Goal: Task Accomplishment & Management: Use online tool/utility

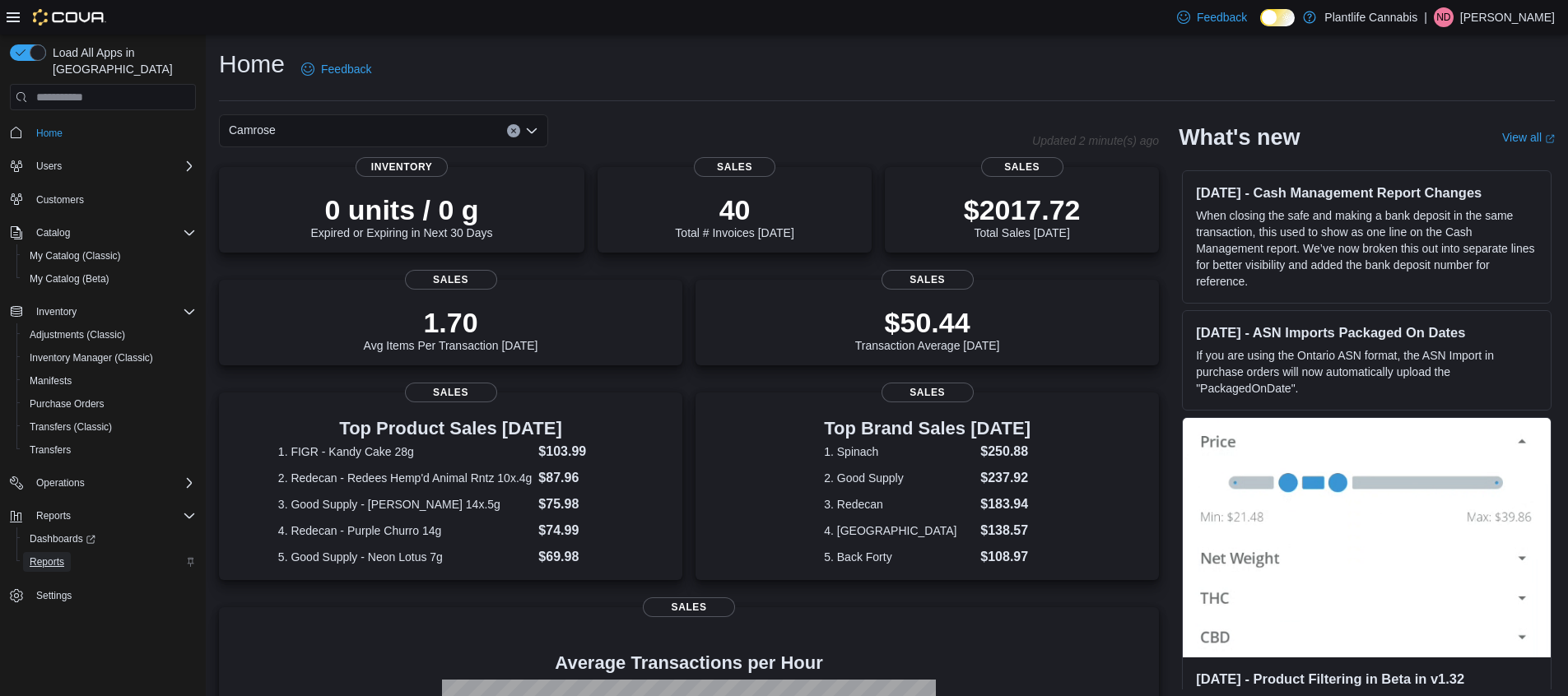
click at [55, 556] on span "Reports" at bounding box center [47, 563] width 35 height 13
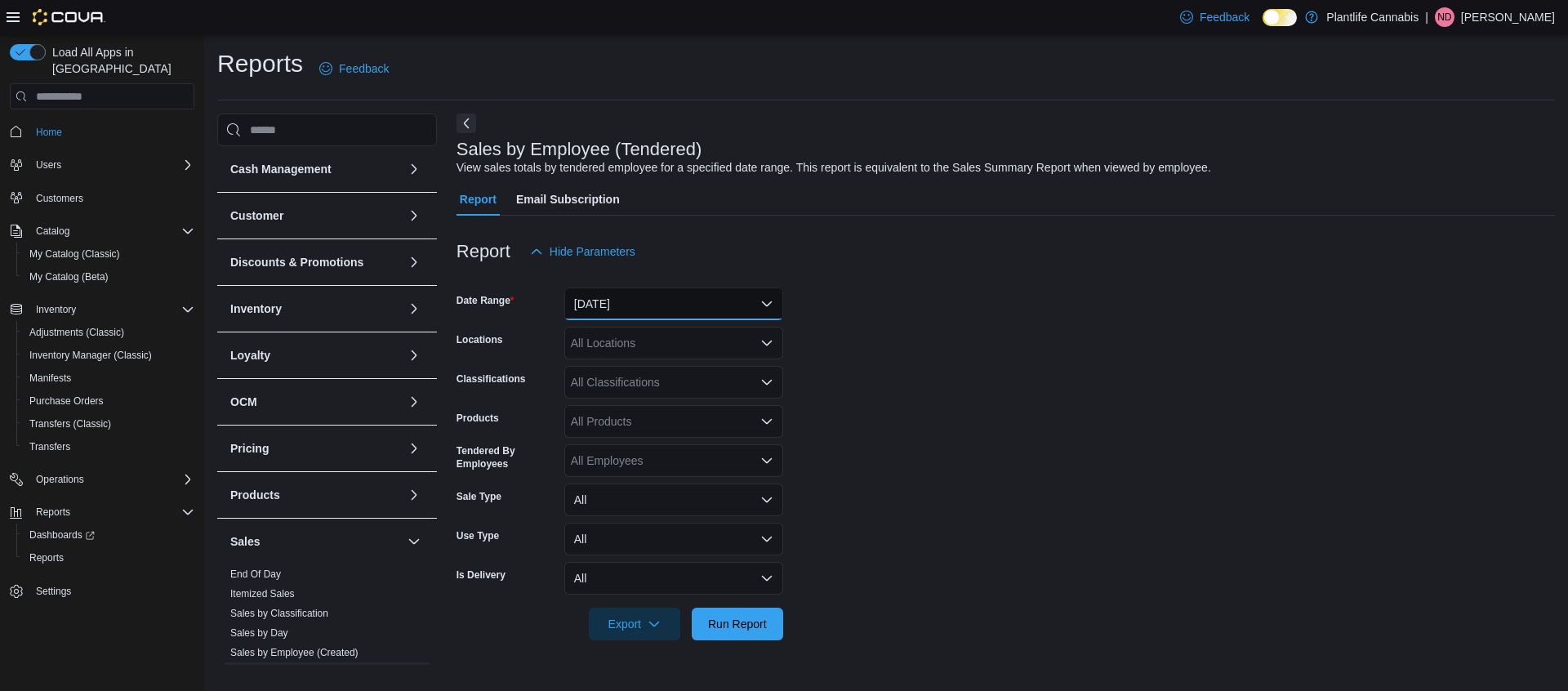
click at [633, 291] on button "[DATE]" at bounding box center [674, 304] width 219 height 32
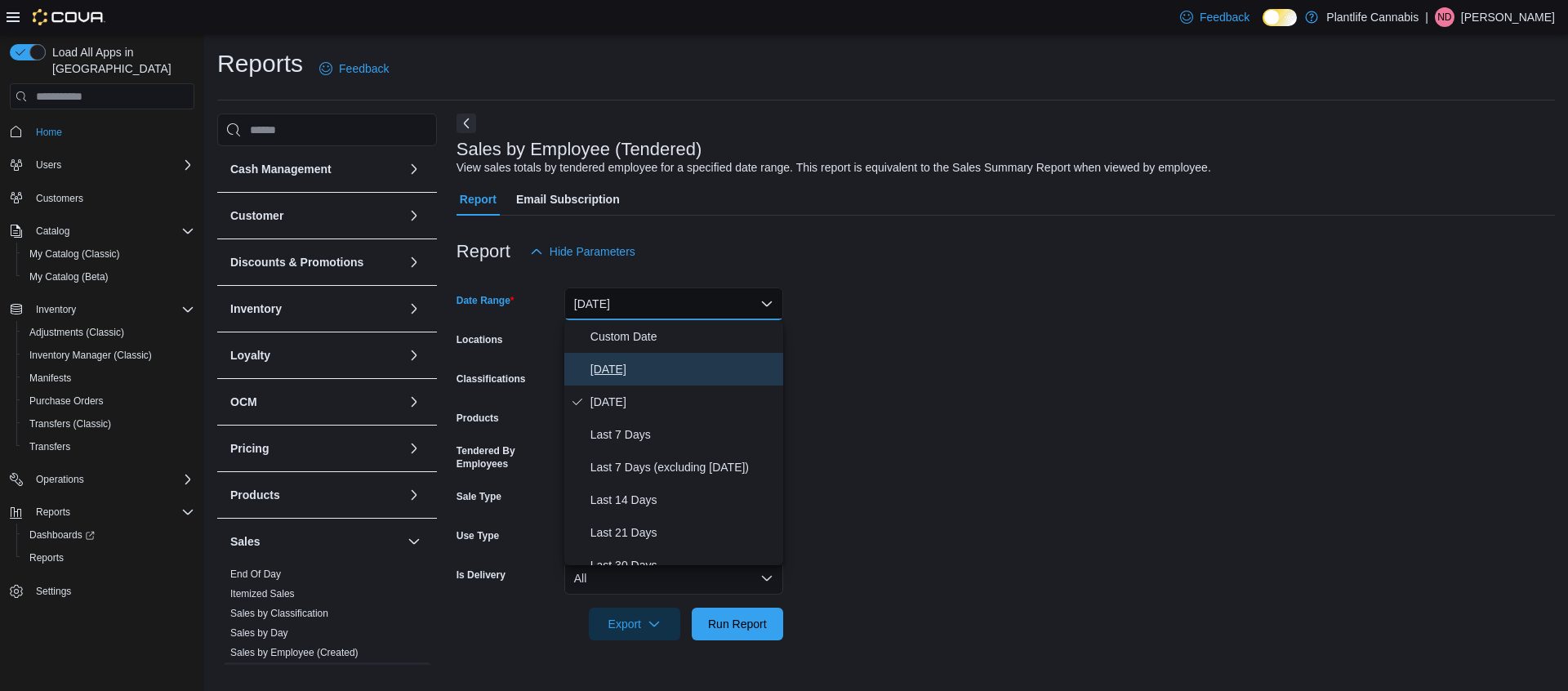
click at [635, 363] on span "[DATE]" at bounding box center [684, 369] width 186 height 20
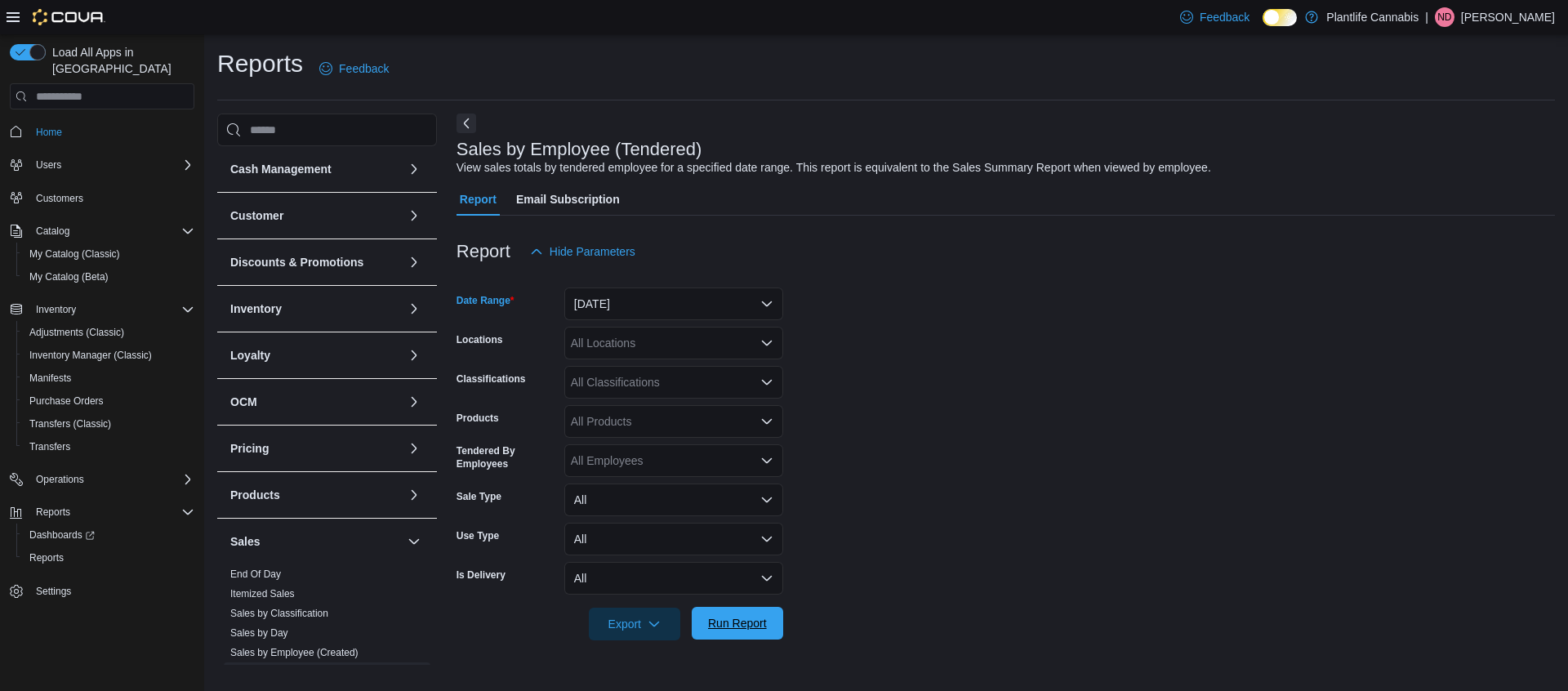
click at [724, 625] on span "Run Report" at bounding box center [737, 623] width 59 height 16
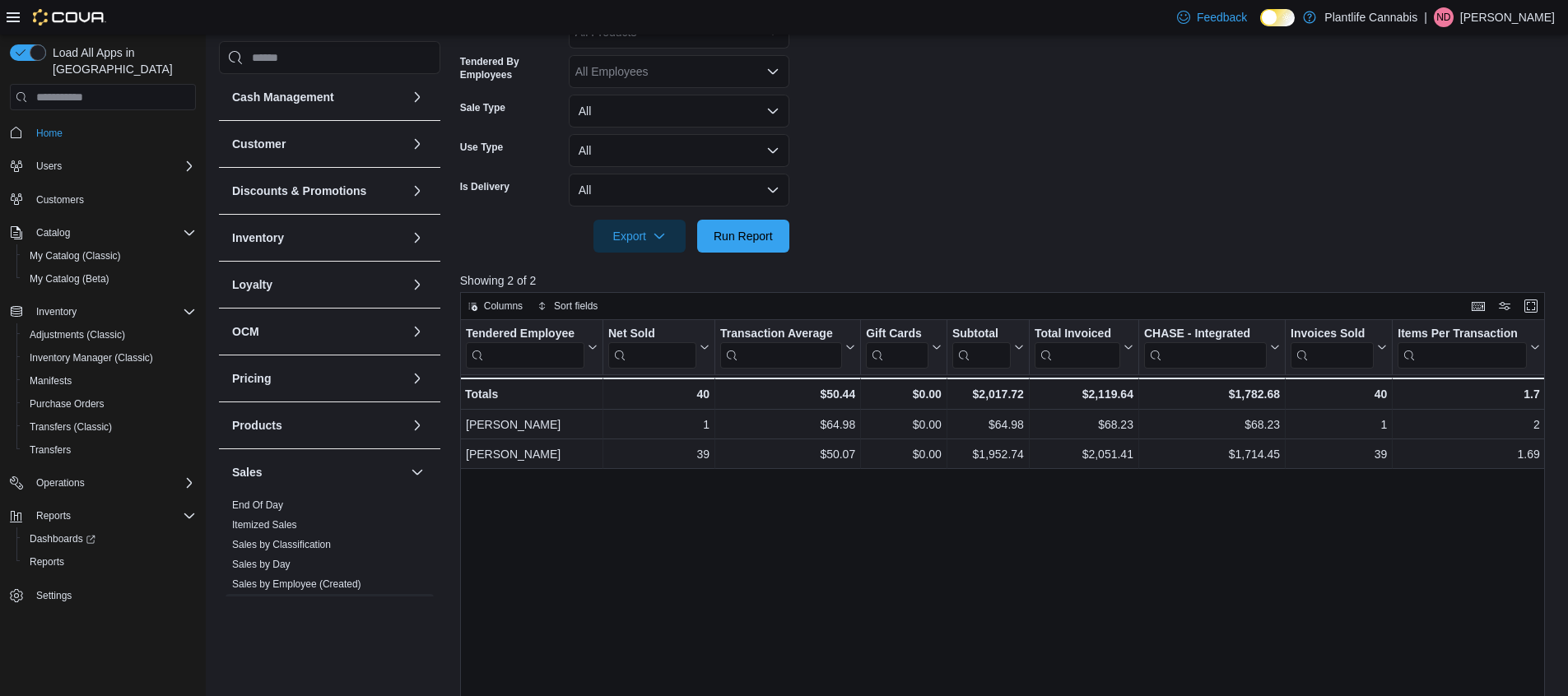
scroll to position [559, 0]
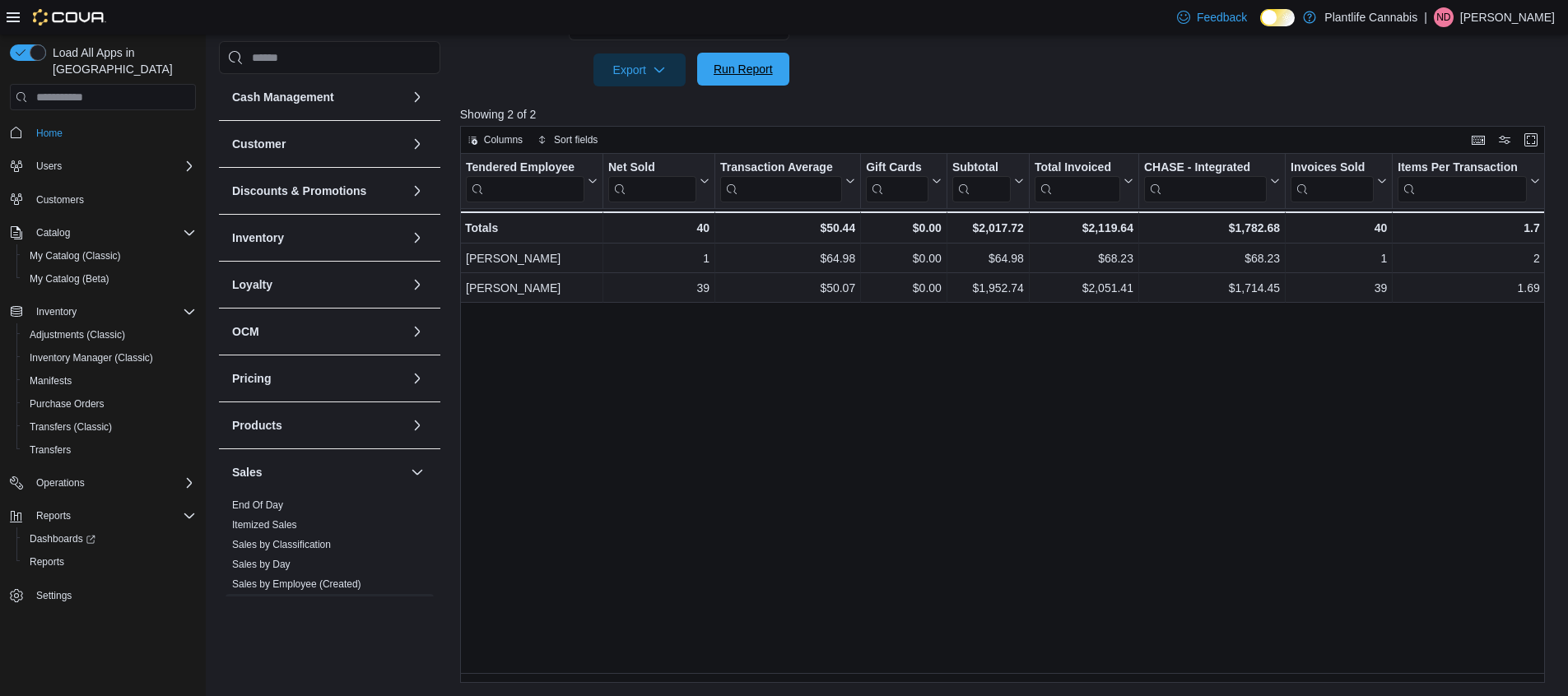
click at [745, 70] on span "Run Report" at bounding box center [743, 69] width 59 height 16
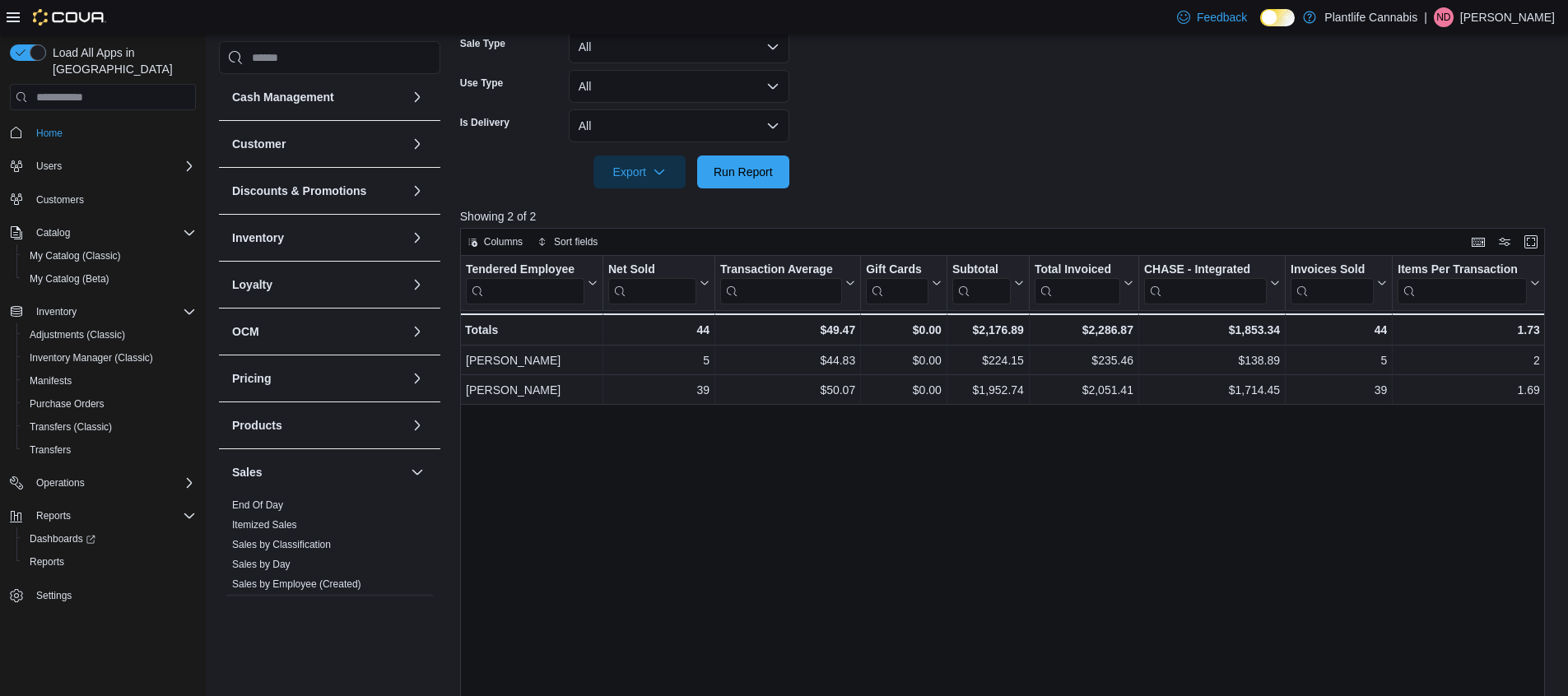
scroll to position [220, 0]
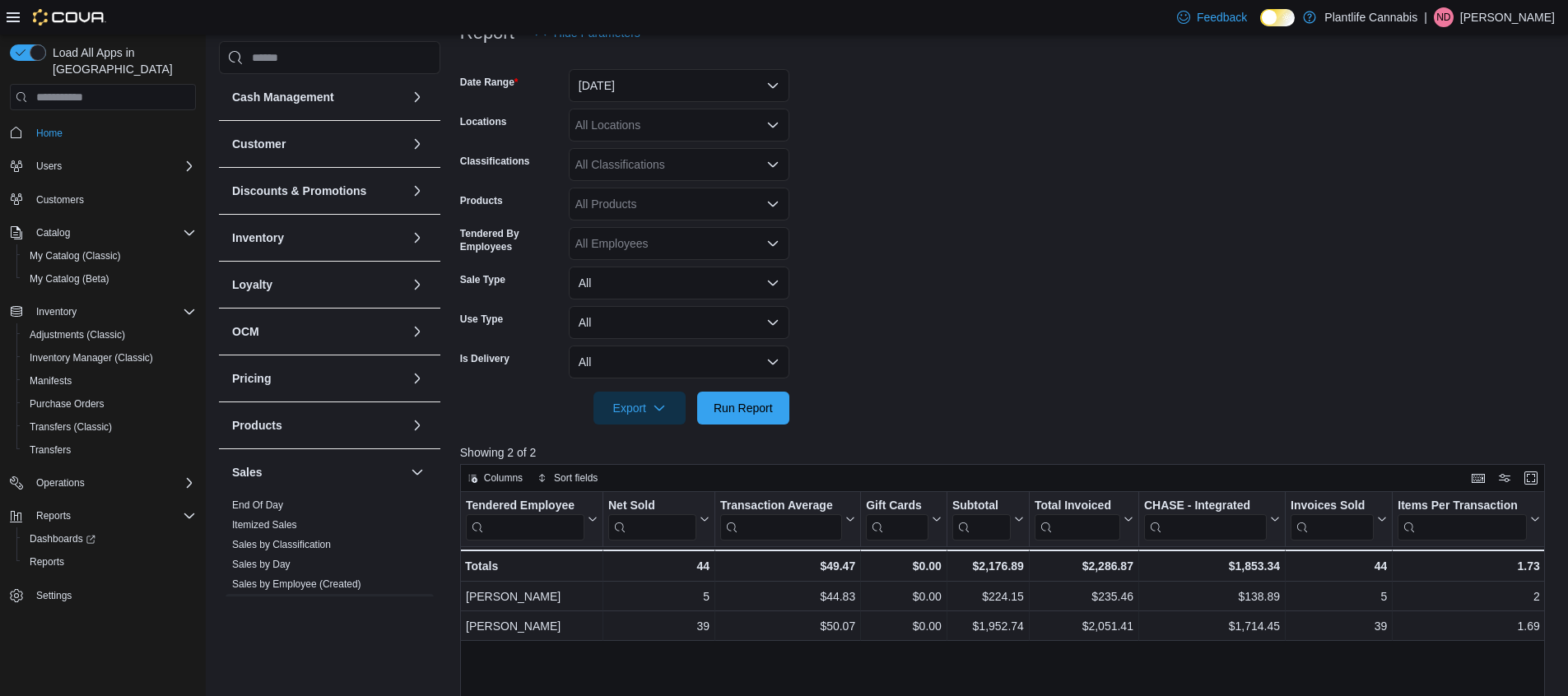
click at [675, 160] on div "All Classifications" at bounding box center [679, 165] width 220 height 33
type input "**"
click at [643, 196] on span "Accessory Group" at bounding box center [648, 192] width 88 height 16
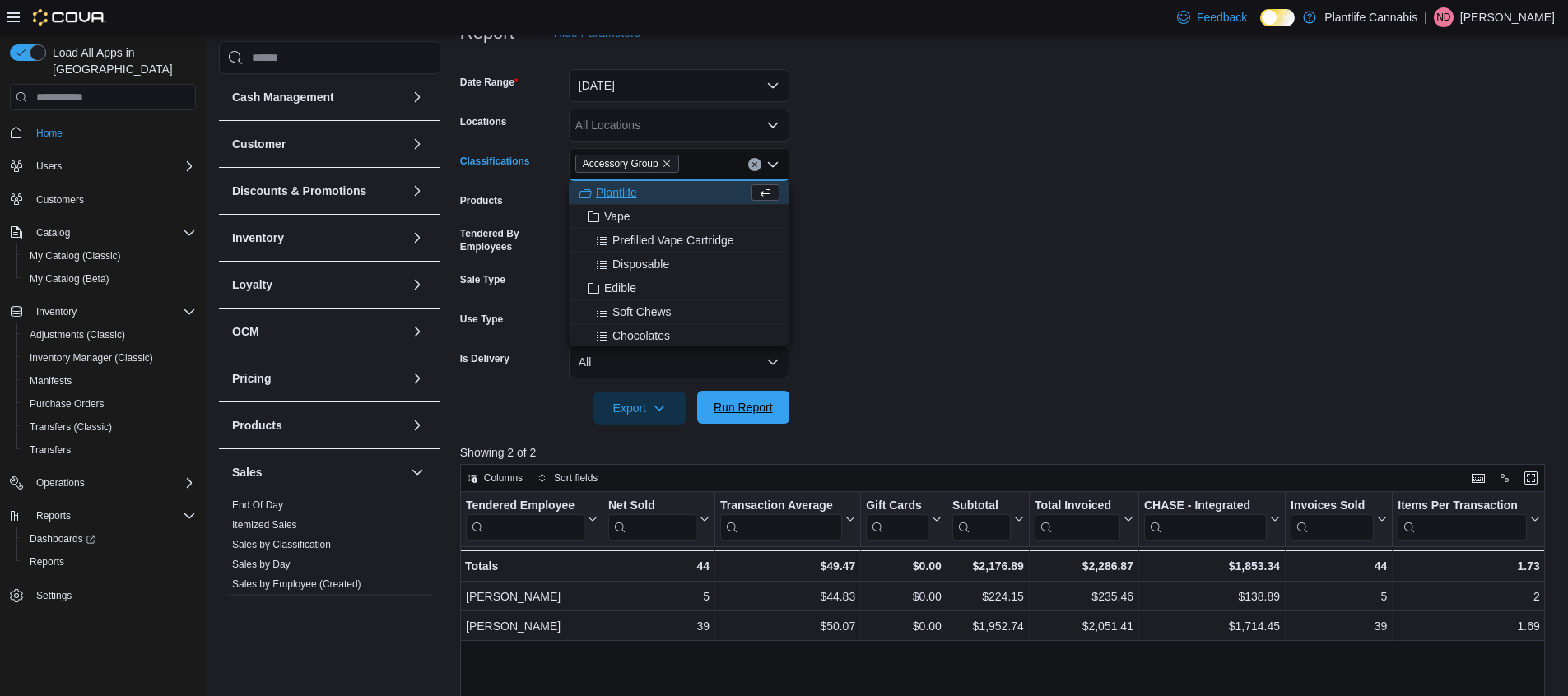
click at [753, 402] on span "Run Report" at bounding box center [743, 406] width 59 height 16
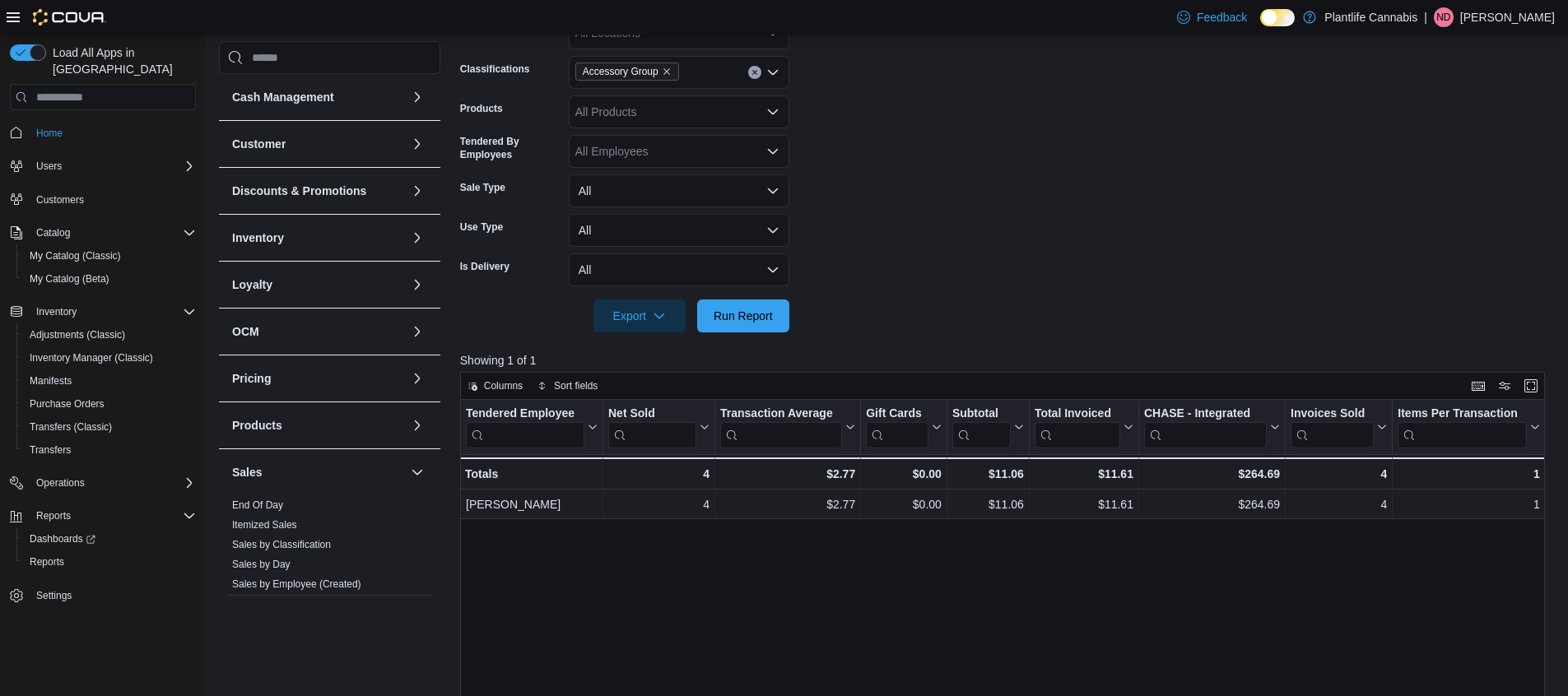
scroll to position [88, 0]
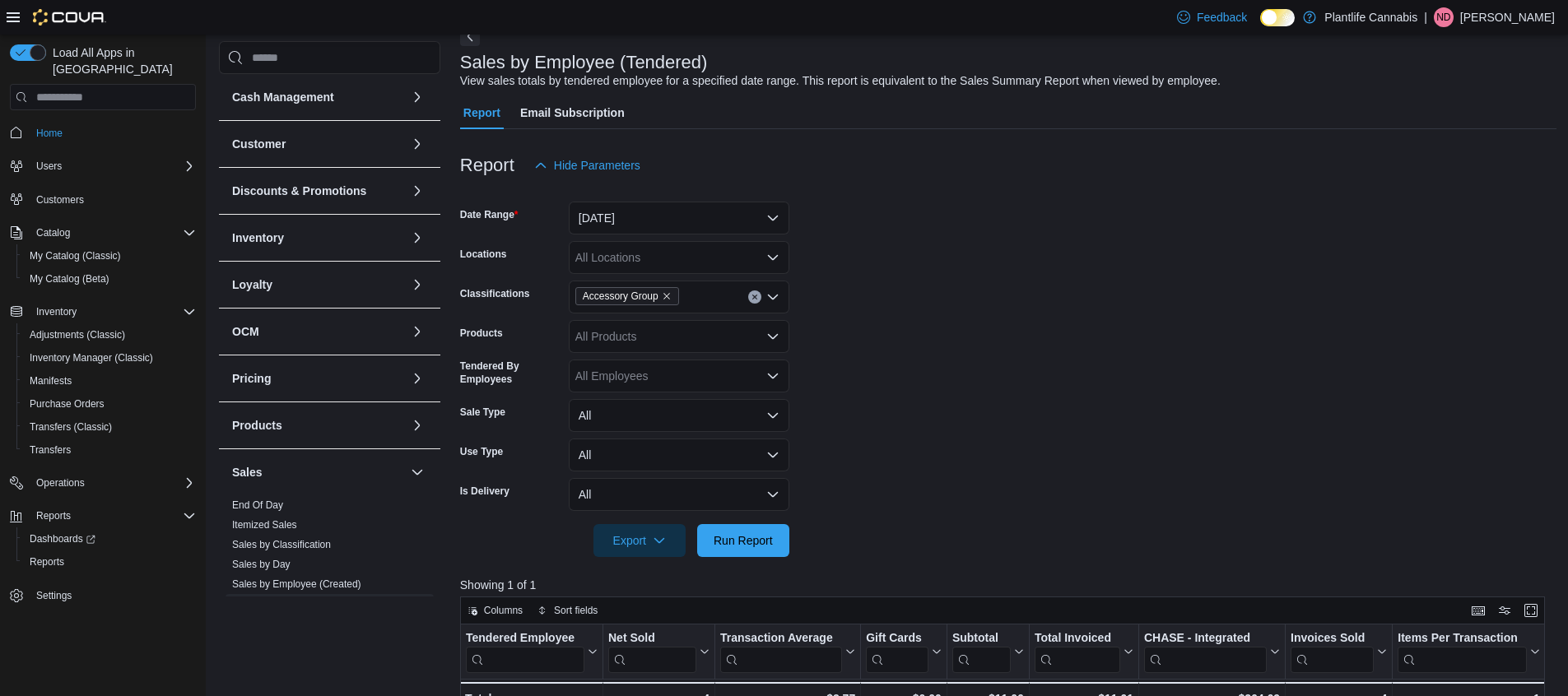
click at [753, 301] on button "Clear input" at bounding box center [754, 297] width 13 height 13
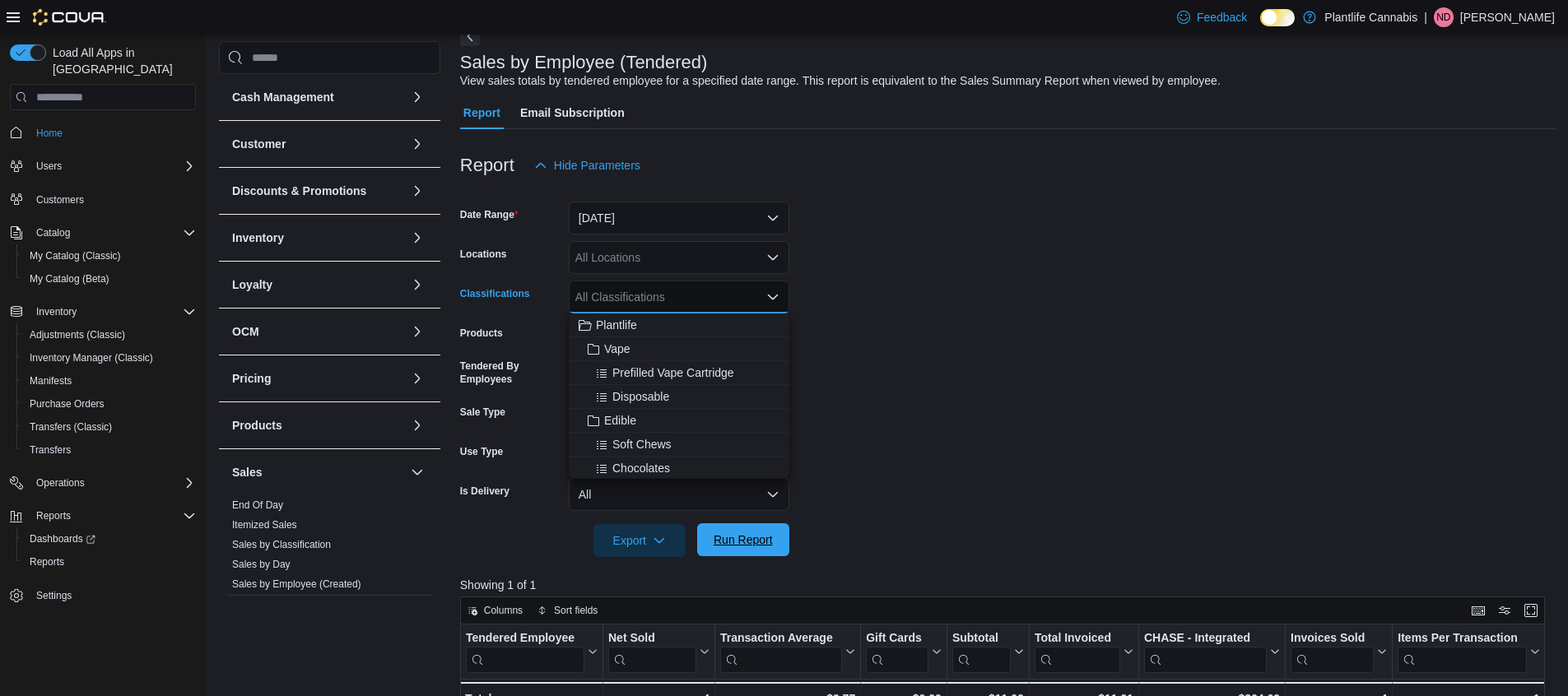
click at [775, 556] on span "Run Report" at bounding box center [744, 540] width 73 height 33
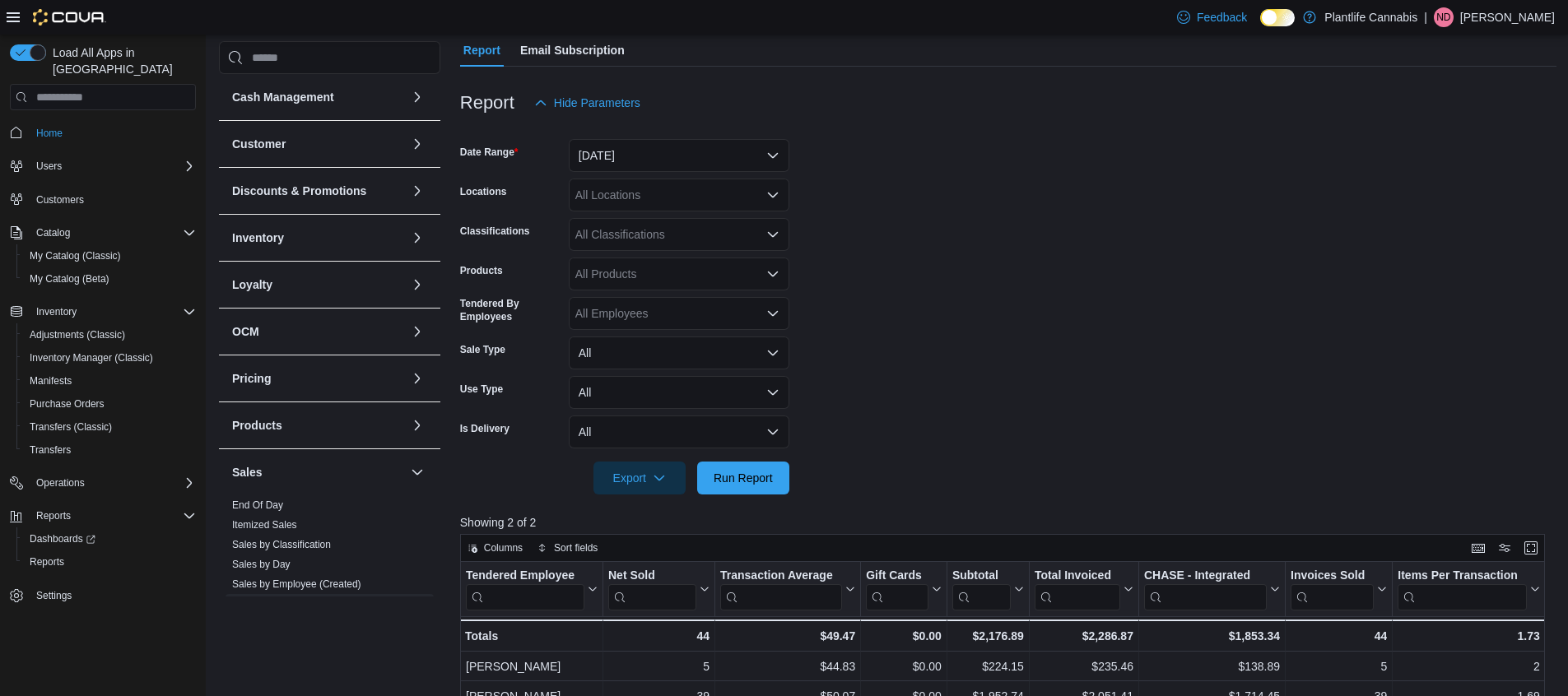
scroll to position [402, 0]
